Goal: Check status: Check status

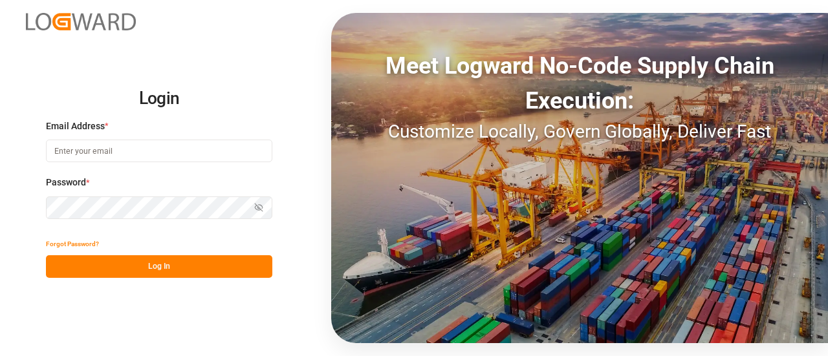
click at [202, 155] on input at bounding box center [159, 151] width 226 height 23
type input "[EMAIL_ADDRESS][DOMAIN_NAME]"
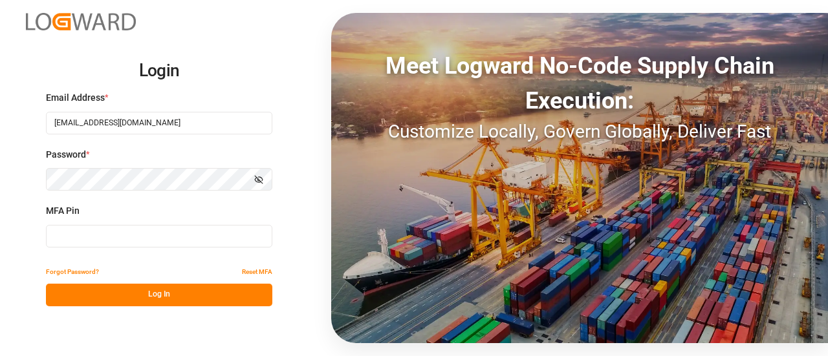
click at [173, 7] on div "Login Email Address * rakesh.reddy@logward.com Password * Show password MFA Pin…" at bounding box center [414, 178] width 828 height 356
click at [158, 235] on input at bounding box center [159, 236] width 226 height 23
click at [248, 240] on input at bounding box center [159, 236] width 226 height 23
paste input "477147"
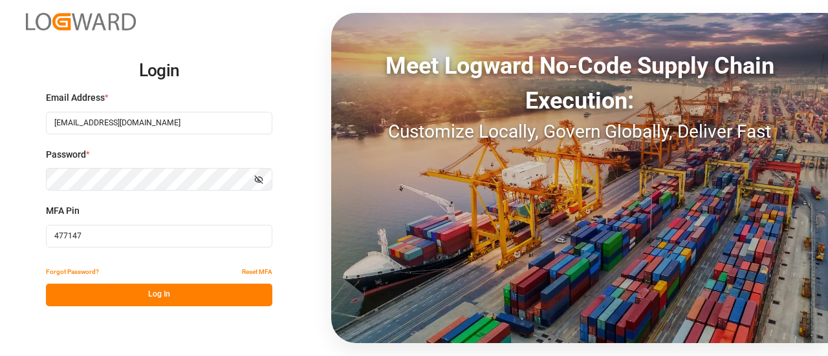
type input "477147"
click at [224, 293] on button "Log In" at bounding box center [159, 295] width 226 height 23
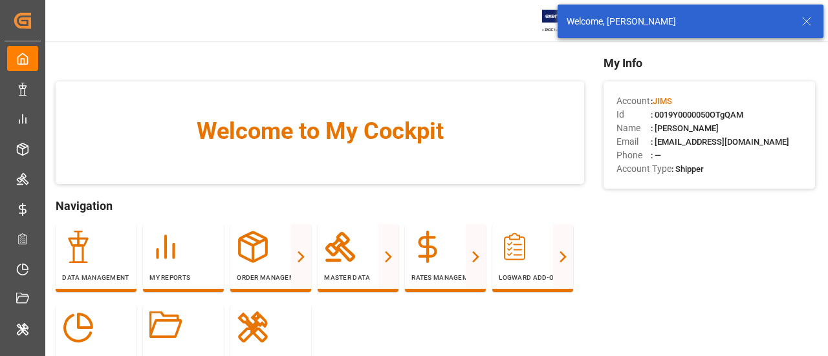
click at [811, 16] on icon at bounding box center [807, 22] width 16 height 16
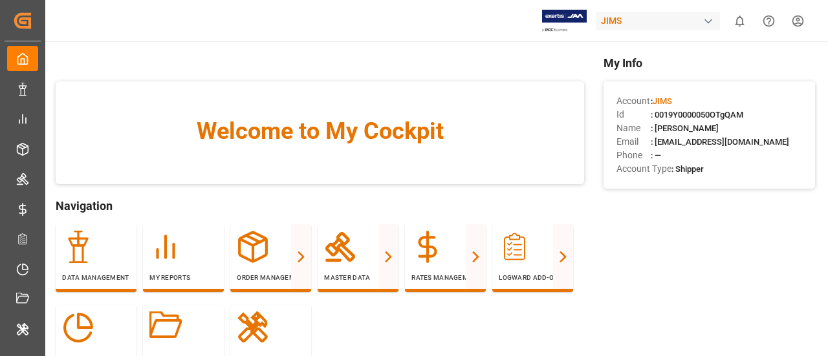
click at [656, 19] on div "JIMS" at bounding box center [657, 21] width 124 height 19
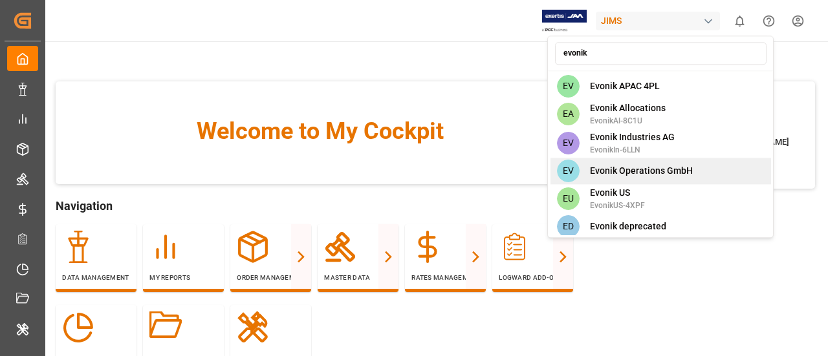
scroll to position [5, 0]
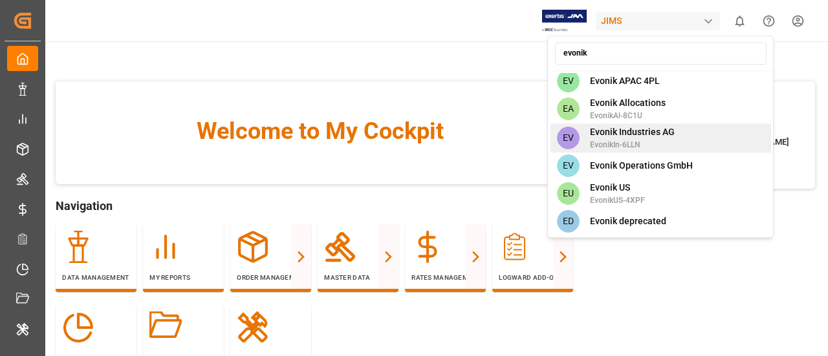
type input "evonik"
click at [636, 145] on span "EvonikIn-6LLN" at bounding box center [632, 145] width 85 height 12
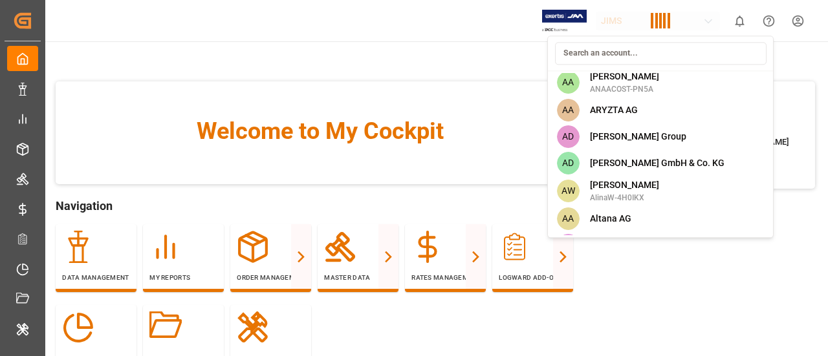
scroll to position [1178, 0]
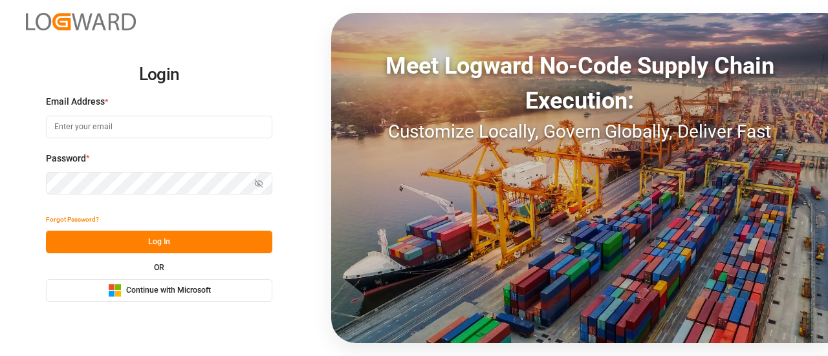
click at [148, 138] on div "Email Address *" at bounding box center [159, 123] width 226 height 57
click at [144, 135] on input at bounding box center [159, 127] width 226 height 23
type input "[EMAIL_ADDRESS][DOMAIN_NAME]"
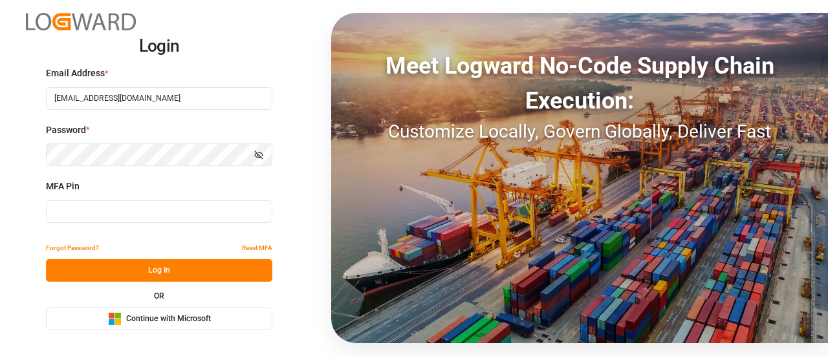
type input "672285"
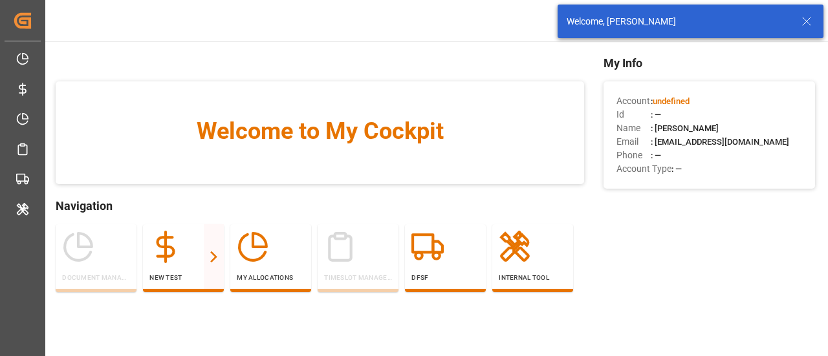
click at [797, 20] on div "Welcome, [PERSON_NAME]" at bounding box center [682, 22] width 232 height 14
click at [803, 20] on icon at bounding box center [807, 22] width 16 height 16
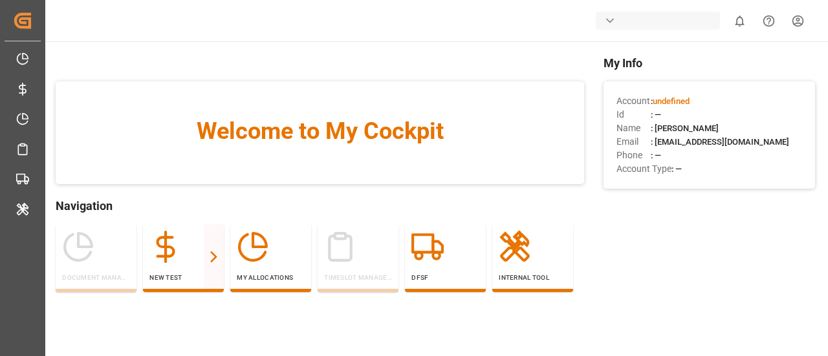
click at [659, 21] on div "button" at bounding box center [657, 21] width 124 height 18
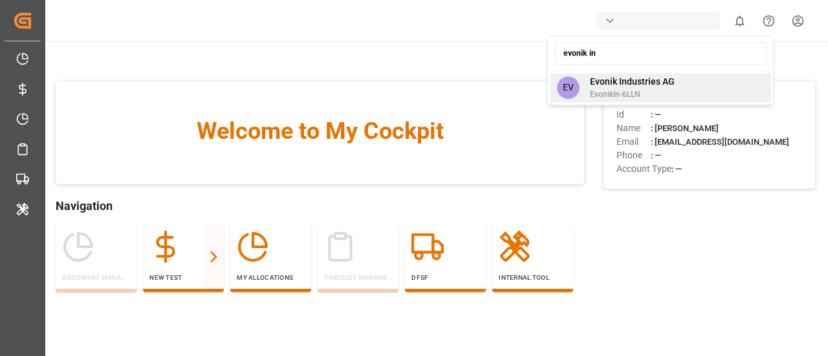
type input "evonik in"
click at [647, 98] on span "EvonikIn-6LLN" at bounding box center [632, 95] width 85 height 12
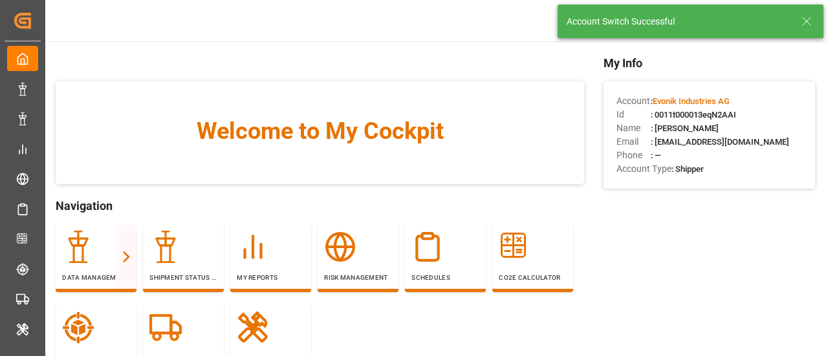
click at [805, 15] on icon at bounding box center [807, 22] width 16 height 16
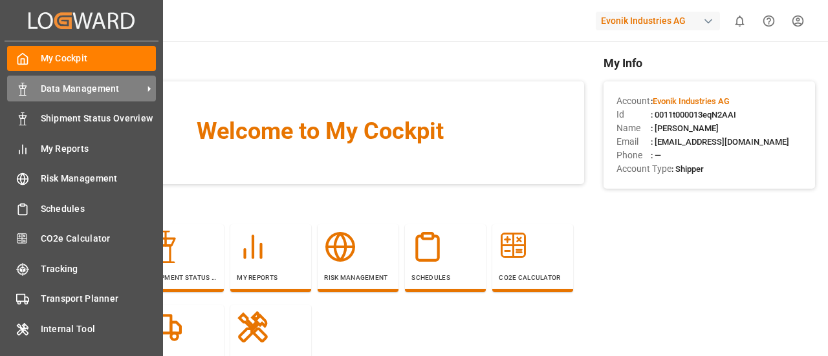
click at [98, 87] on span "Data Management" at bounding box center [92, 89] width 102 height 14
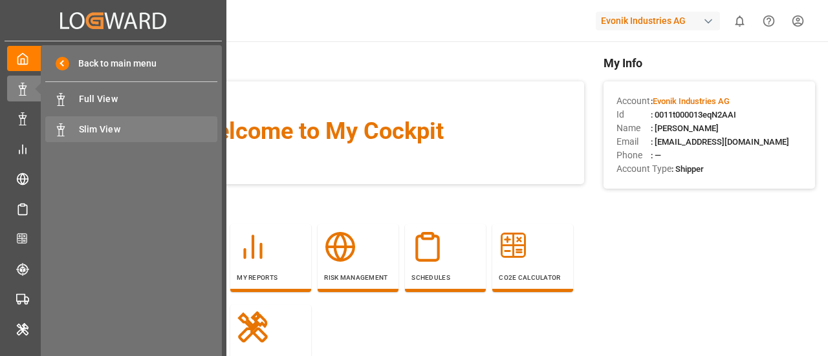
click at [109, 132] on span "Slim View" at bounding box center [148, 130] width 139 height 14
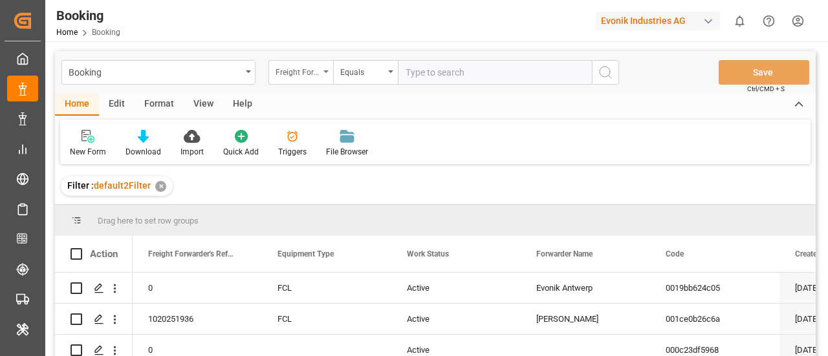
click at [319, 75] on div "Freight Forwarder's Reference No." at bounding box center [297, 70] width 44 height 15
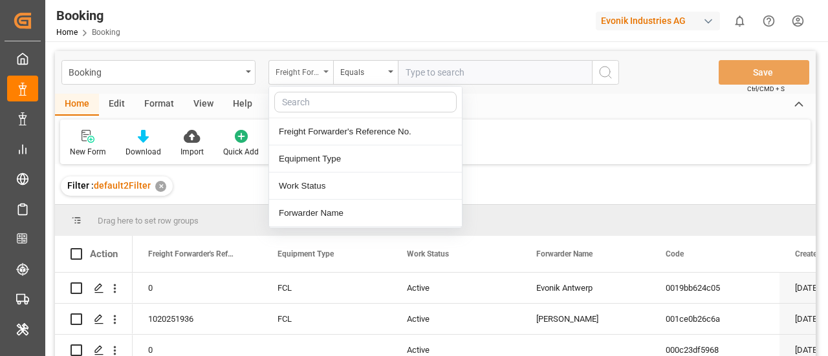
type input "n"
type input "main"
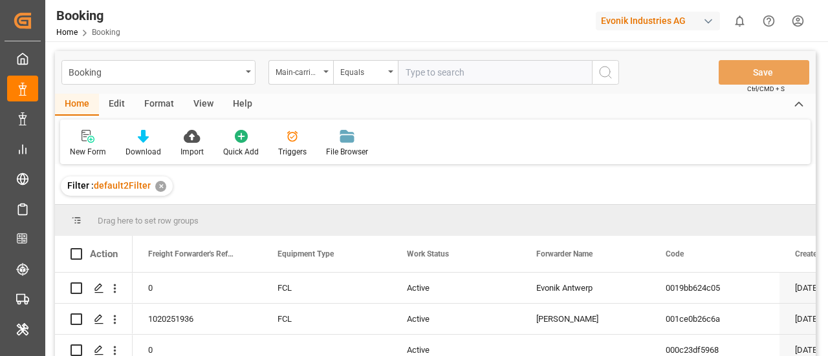
click at [427, 72] on input "text" at bounding box center [495, 72] width 194 height 25
paste input "4006721549"
type input "4006721549"
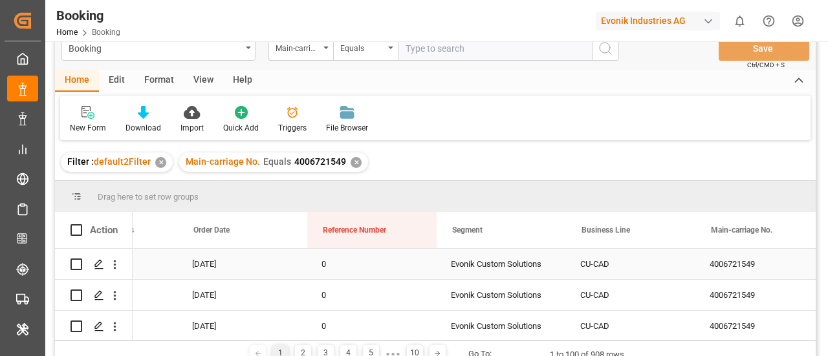
scroll to position [0, 1124]
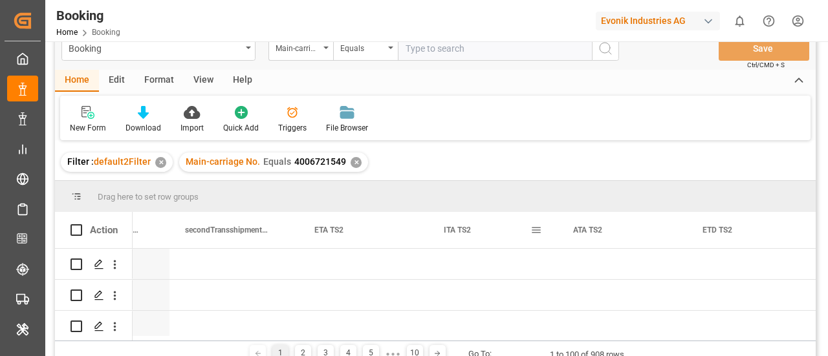
click at [542, 231] on div "ITA TS2" at bounding box center [492, 230] width 129 height 36
click at [539, 231] on span at bounding box center [536, 230] width 12 height 12
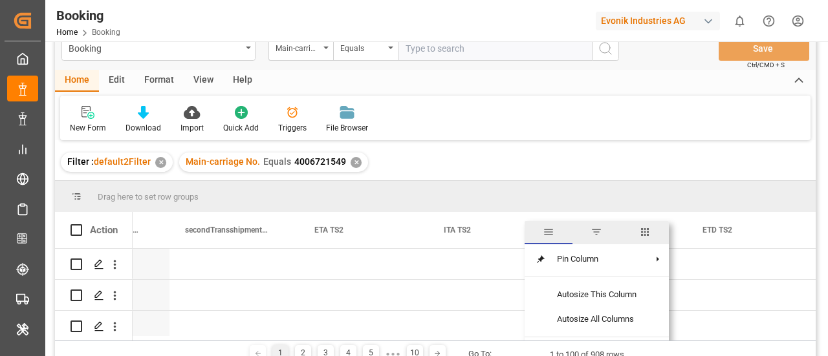
click at [645, 231] on span "columns" at bounding box center [645, 232] width 12 height 12
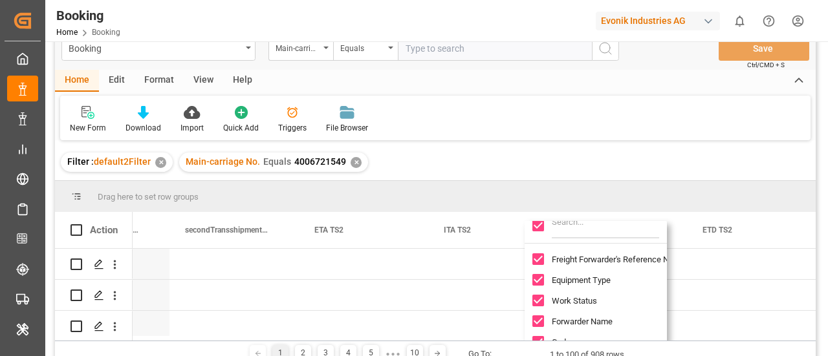
click at [538, 226] on input "Toggle Select All Columns" at bounding box center [538, 226] width 12 height 12
checkbox input "false"
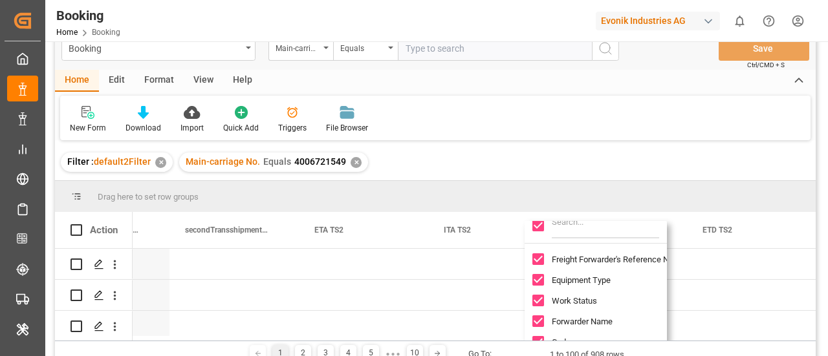
checkbox input "false"
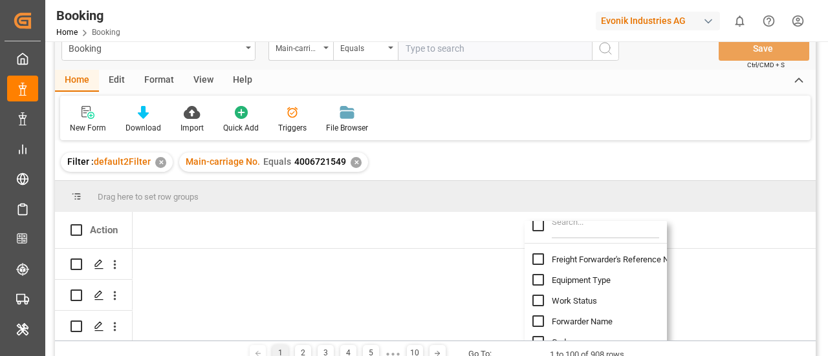
click at [557, 230] on input "Filter Columns Input" at bounding box center [605, 226] width 107 height 26
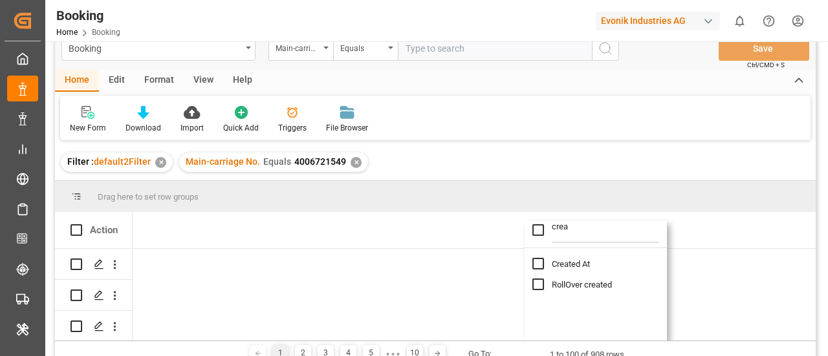
type input "crea"
click at [535, 263] on input "Created At column toggle visibility (hidden)" at bounding box center [538, 264] width 12 height 12
checkbox input "true"
checkbox input "false"
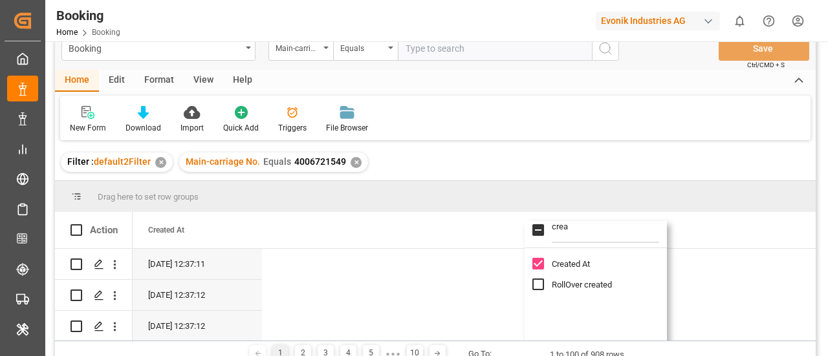
click at [533, 280] on input "RollOver created column toggle visibility (hidden)" at bounding box center [538, 285] width 12 height 12
checkbox input "true"
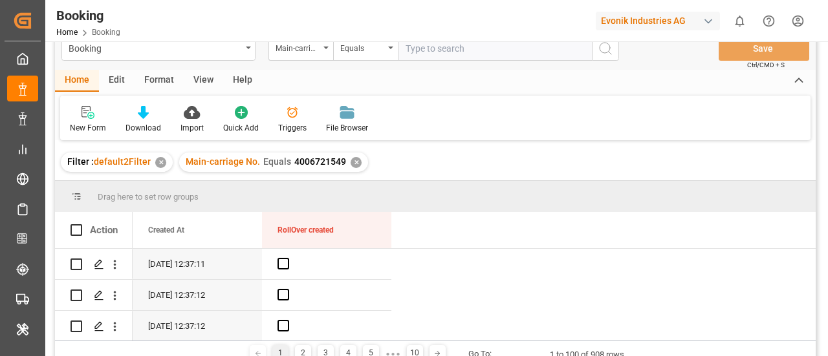
drag, startPoint x: 209, startPoint y: 219, endPoint x: 208, endPoint y: 191, distance: 27.8
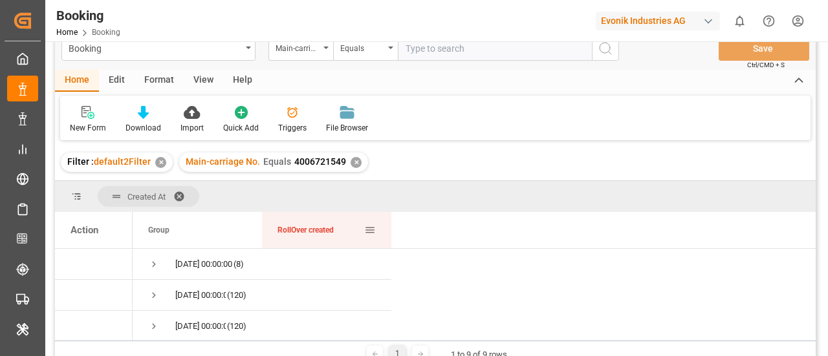
click at [375, 231] on span at bounding box center [370, 230] width 12 height 12
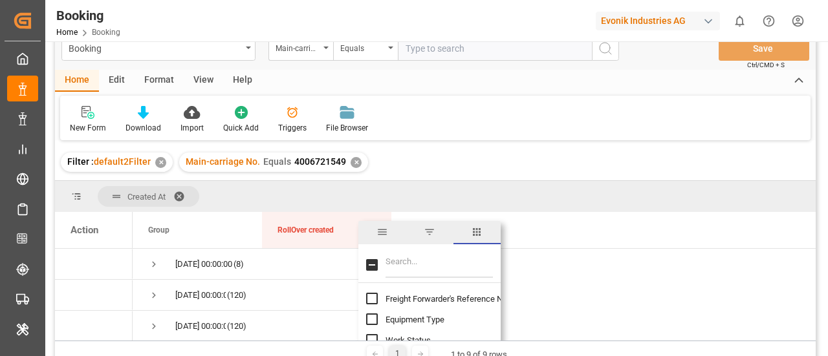
click at [372, 277] on div at bounding box center [429, 265] width 142 height 36
click at [373, 269] on input "Toggle Select All Columns" at bounding box center [372, 265] width 12 height 12
checkbox input "true"
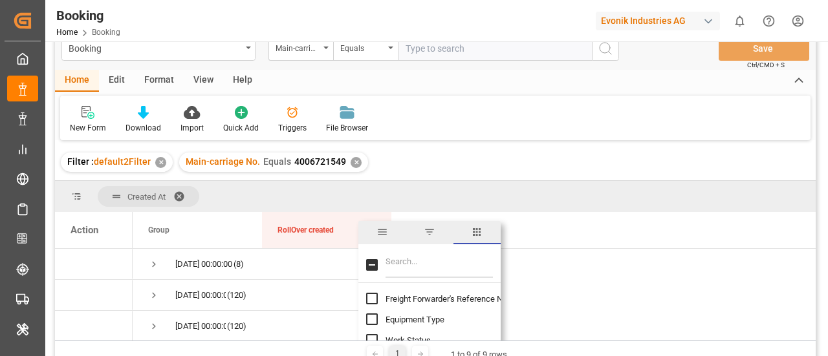
checkbox input "true"
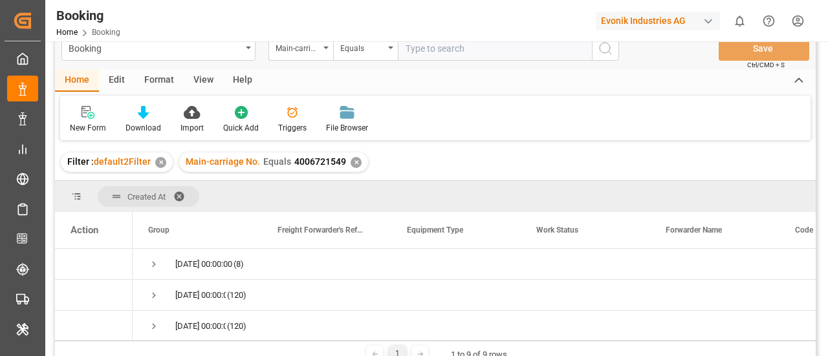
click at [373, 178] on div "Filter : default2Filter ✕ Main-carriage No. Equals 4006721549 ✕" at bounding box center [435, 162] width 760 height 36
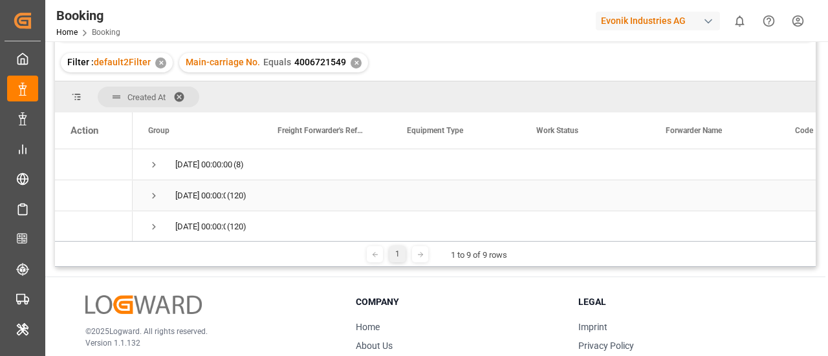
click at [153, 195] on span "Press SPACE to select this row." at bounding box center [154, 196] width 12 height 12
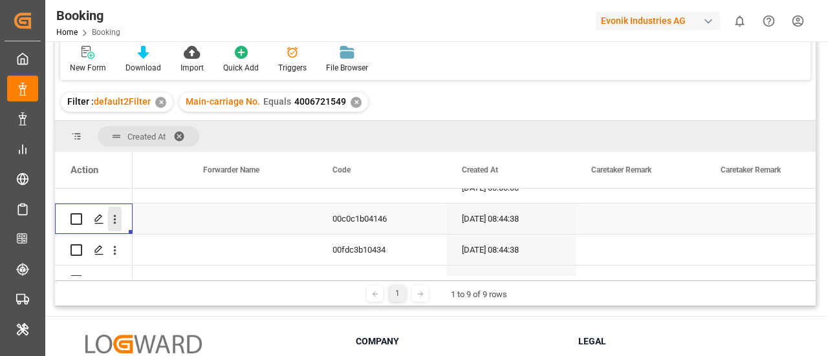
click at [116, 220] on icon "open menu" at bounding box center [115, 220] width 14 height 14
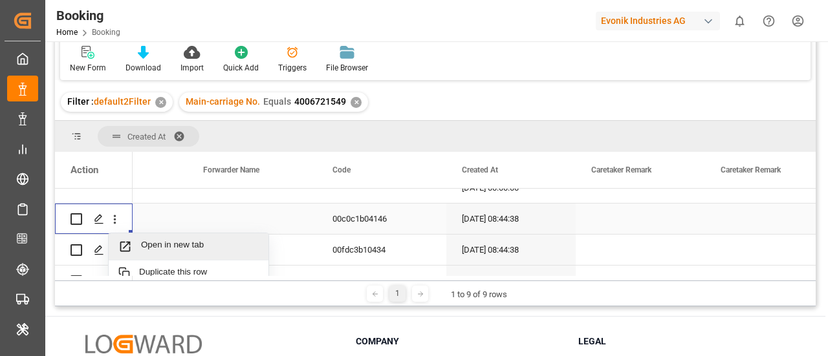
click at [136, 242] on span "Press SPACE to select this row." at bounding box center [129, 247] width 23 height 14
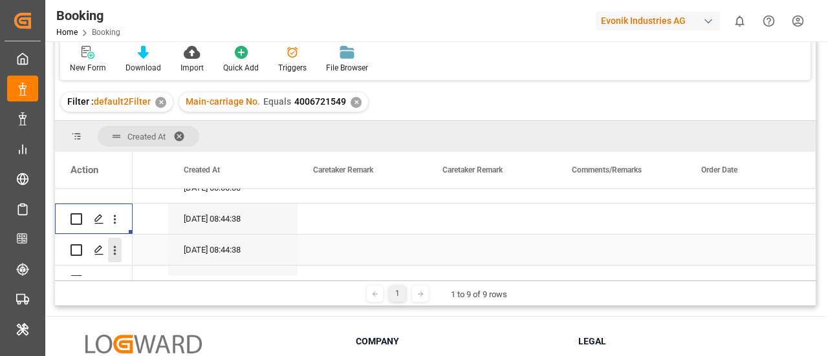
click at [115, 252] on icon "open menu" at bounding box center [115, 251] width 14 height 14
click at [116, 252] on icon "close menu" at bounding box center [115, 251] width 14 height 14
click at [116, 252] on icon "open menu" at bounding box center [115, 251] width 14 height 14
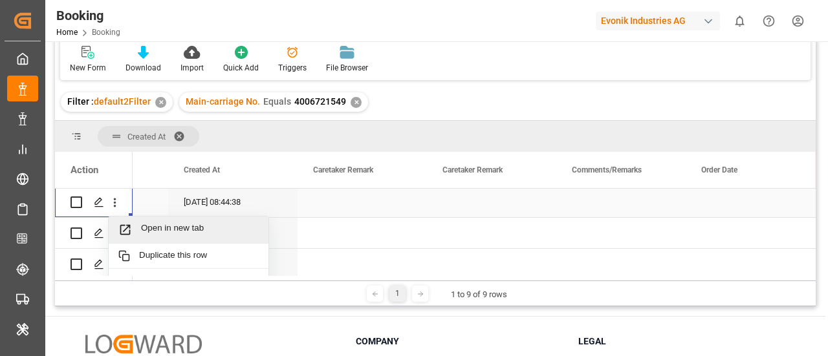
click at [157, 230] on span "Open in new tab" at bounding box center [200, 230] width 118 height 14
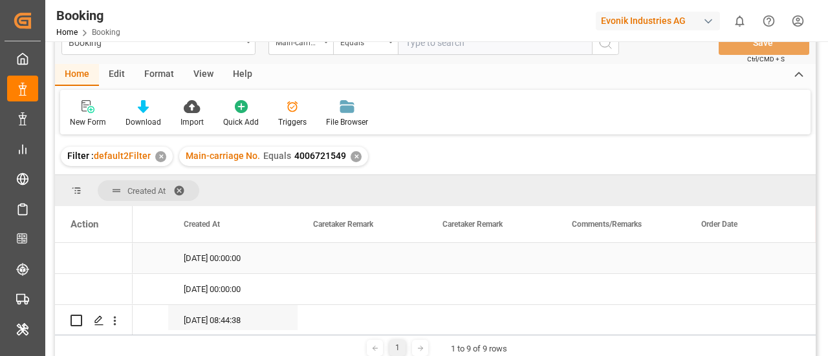
scroll to position [0, 0]
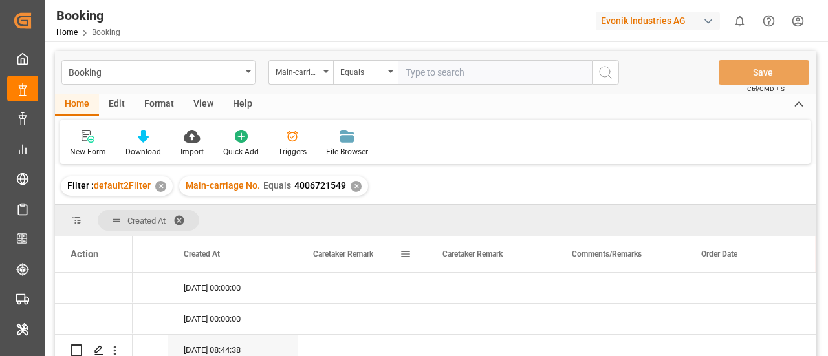
click at [400, 244] on div "Caretaker Remark" at bounding box center [362, 254] width 98 height 36
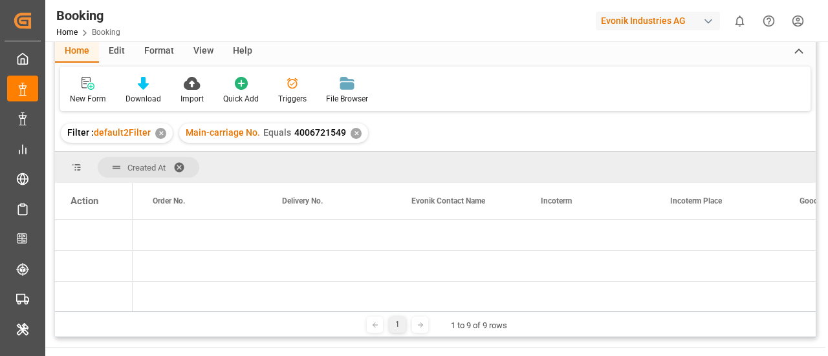
scroll to position [0, 1958]
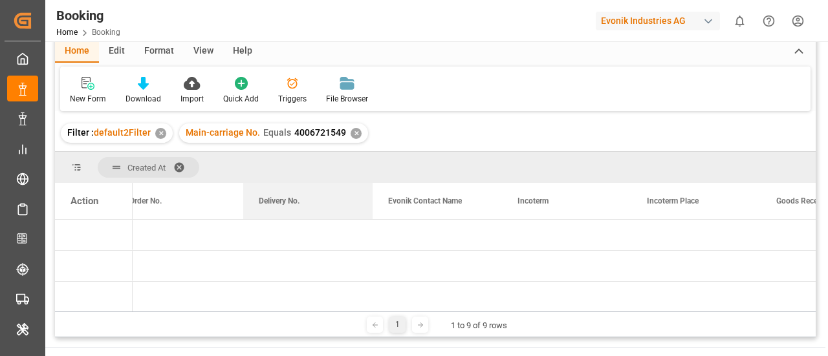
drag, startPoint x: 280, startPoint y: 196, endPoint x: 374, endPoint y: 124, distance: 118.1
click at [374, 124] on div "Booking Main-carriage No. Equals Save Ctrl/CMD + S Home Edit Format View Help N…" at bounding box center [435, 167] width 760 height 339
drag, startPoint x: 294, startPoint y: 210, endPoint x: 402, endPoint y: 127, distance: 136.0
click at [402, 127] on div "Booking Main-carriage No. Equals Save Ctrl/CMD + S Home Edit Format View Help N…" at bounding box center [435, 167] width 760 height 339
drag, startPoint x: 175, startPoint y: 307, endPoint x: 169, endPoint y: 309, distance: 6.8
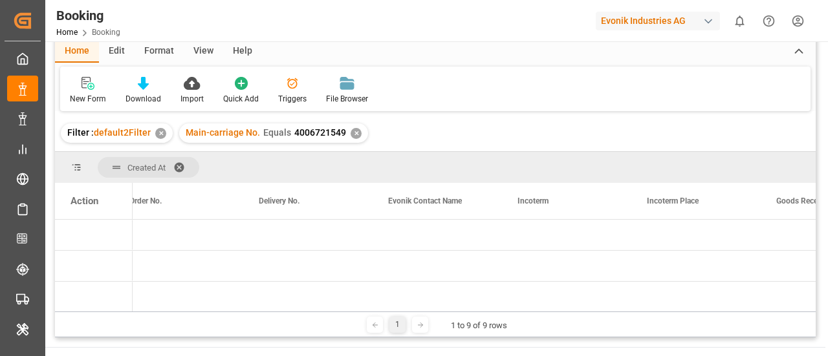
click at [169, 309] on div at bounding box center [472, 309] width 678 height 5
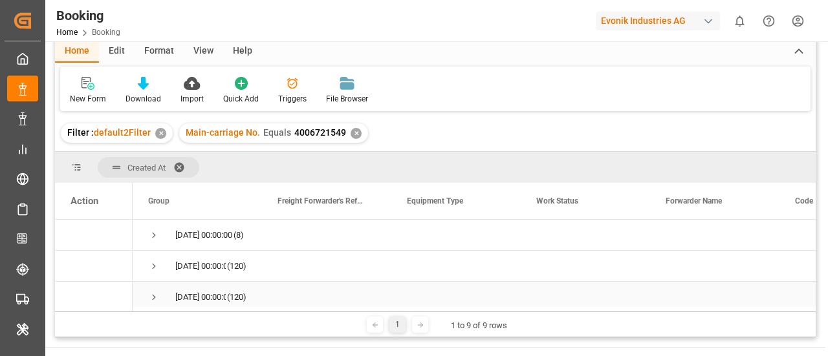
scroll to position [0, 1]
click at [154, 258] on span "Press SPACE to select this row." at bounding box center [154, 267] width 12 height 30
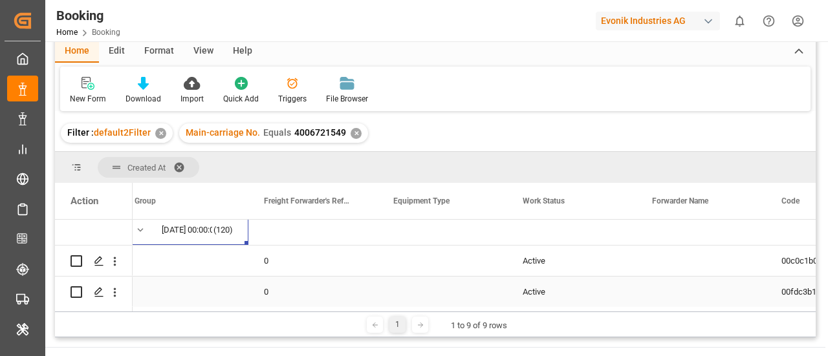
scroll to position [72, 0]
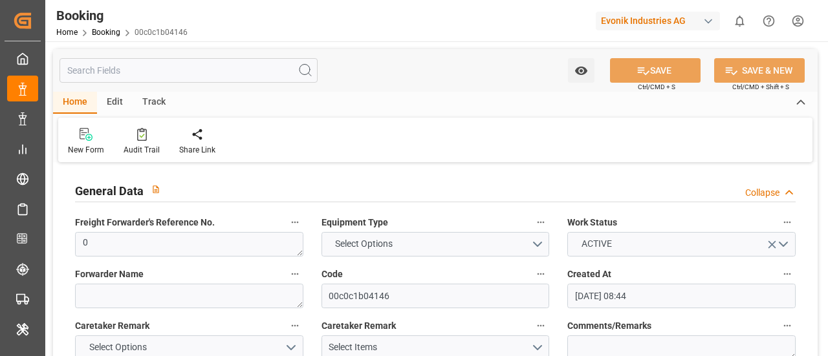
click at [193, 76] on input "text" at bounding box center [188, 70] width 258 height 25
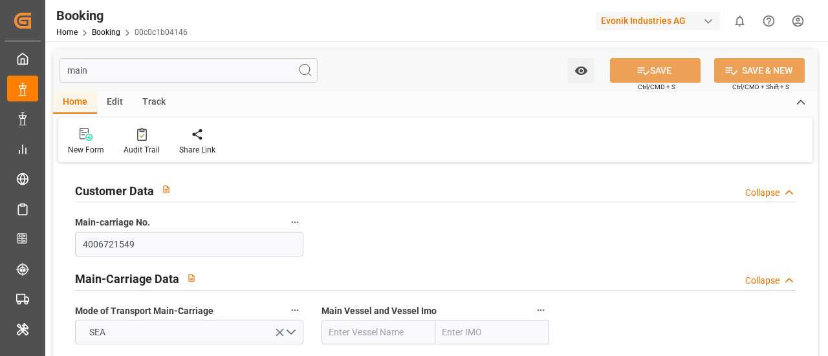
type input "main"
click at [148, 134] on div at bounding box center [141, 134] width 36 height 14
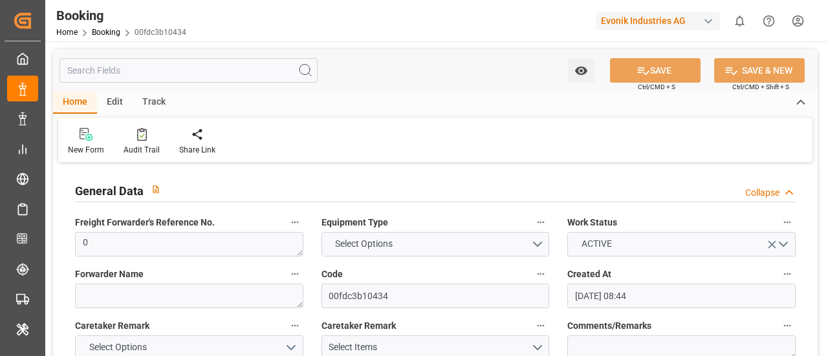
click at [248, 74] on input "text" at bounding box center [188, 70] width 258 height 25
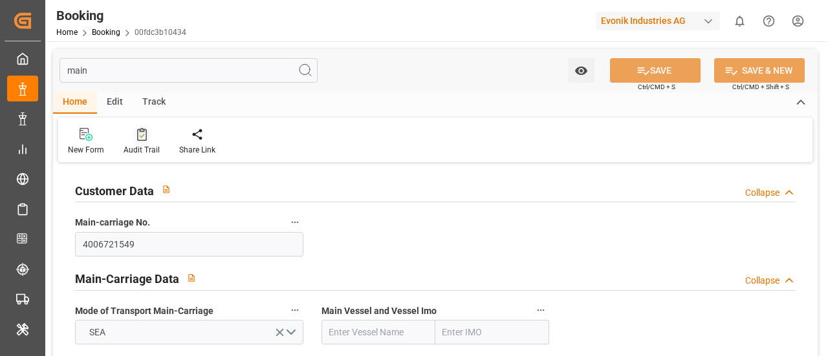
type input "main"
click at [144, 130] on icon at bounding box center [142, 134] width 10 height 13
